Goal: Find contact information: Find contact information

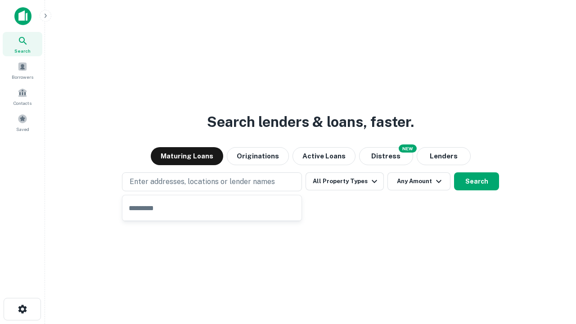
type input "**********"
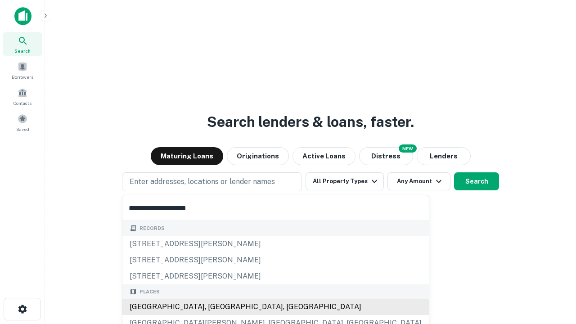
click at [215, 307] on div "Santa Monica, CA, USA" at bounding box center [275, 307] width 307 height 16
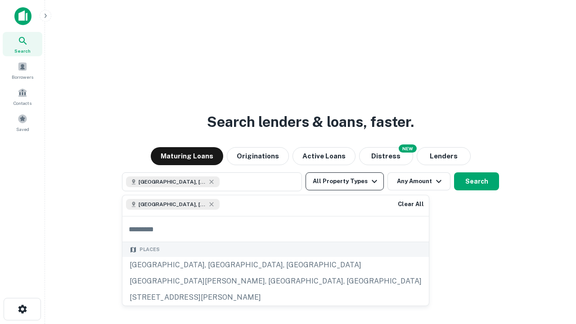
click at [345, 181] on button "All Property Types" at bounding box center [345, 181] width 78 height 18
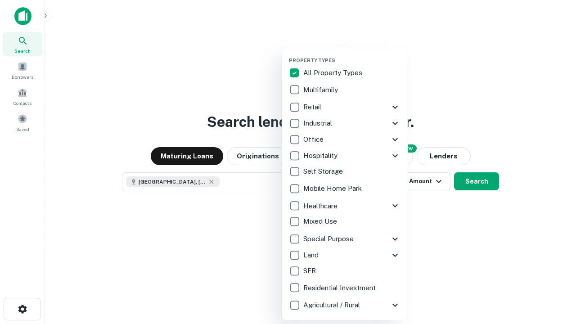
click at [352, 54] on button "button" at bounding box center [352, 54] width 126 height 0
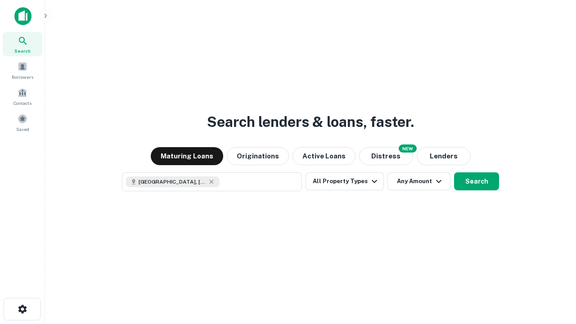
scroll to position [14, 0]
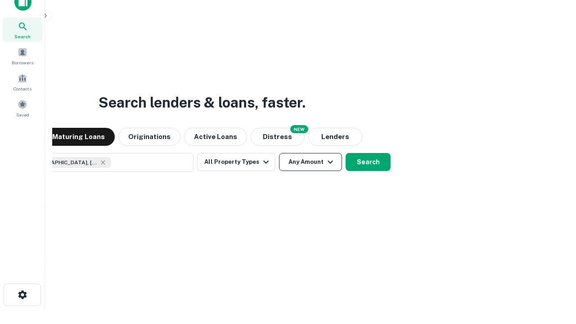
click at [279, 153] on button "Any Amount" at bounding box center [310, 162] width 63 height 18
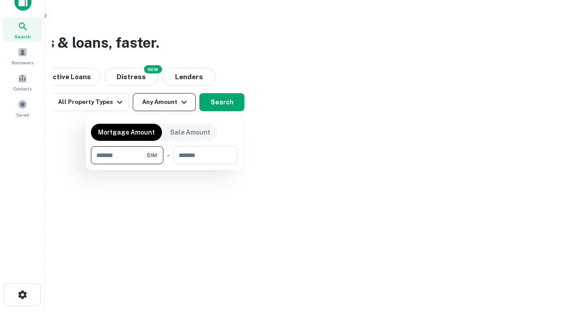
type input "*******"
click at [164, 164] on button "button" at bounding box center [164, 164] width 147 height 0
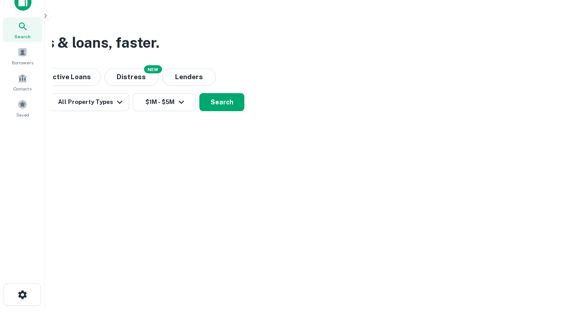
scroll to position [14, 0]
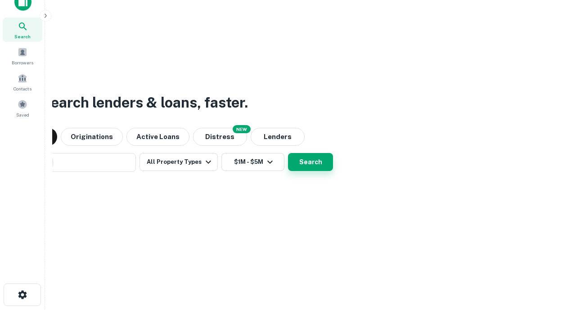
click at [288, 153] on button "Search" at bounding box center [310, 162] width 45 height 18
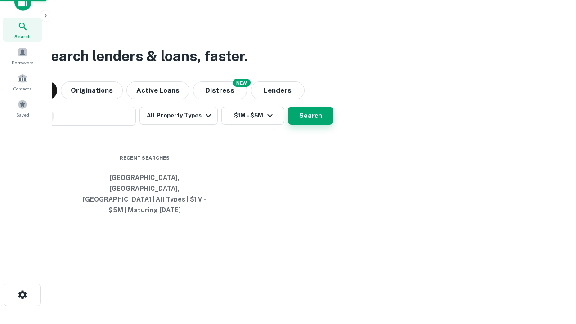
scroll to position [29, 255]
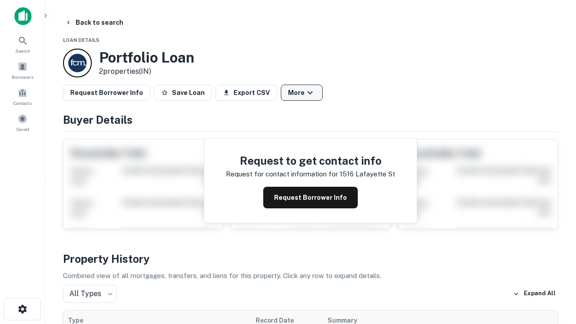
click at [302, 93] on button "More" at bounding box center [302, 93] width 42 height 16
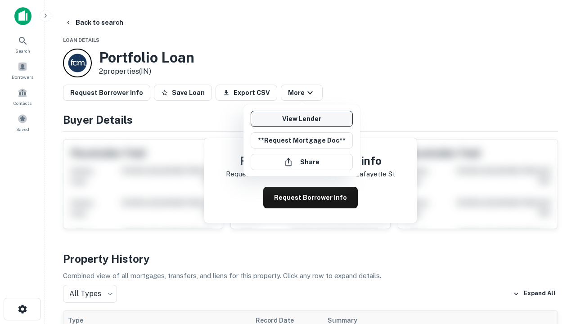
click at [302, 119] on link "View Lender" at bounding box center [302, 119] width 102 height 16
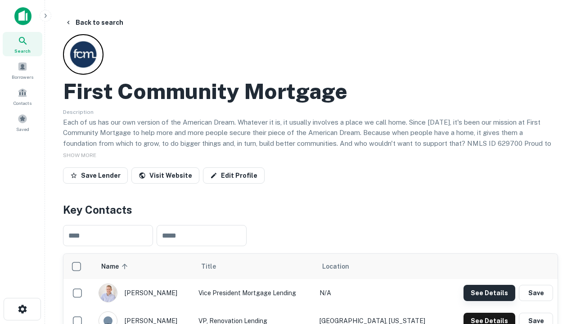
click at [489, 293] on button "See Details" at bounding box center [490, 293] width 52 height 16
